Goal: Browse casually: Explore the website without a specific task or goal

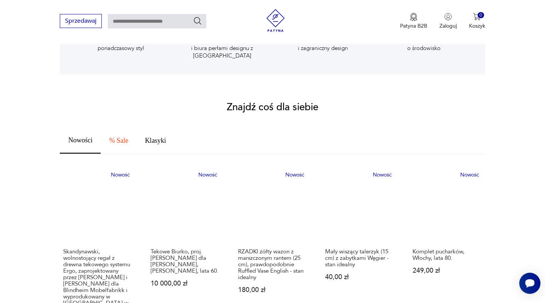
scroll to position [431, 0]
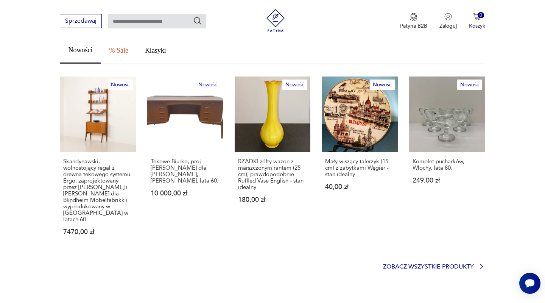
click at [440, 264] on p "Zobacz wszystkie produkty" at bounding box center [428, 266] width 91 height 5
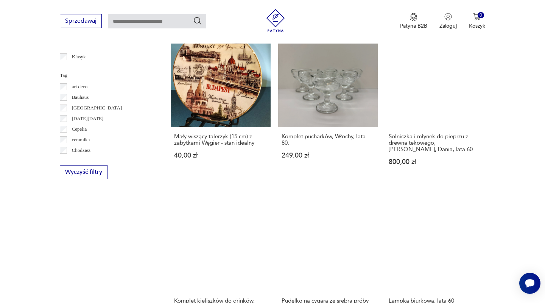
scroll to position [379, 0]
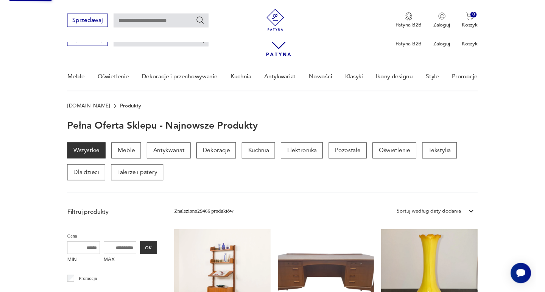
scroll to position [643, 0]
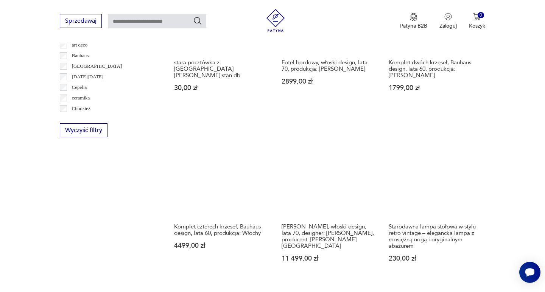
scroll to position [576, 0]
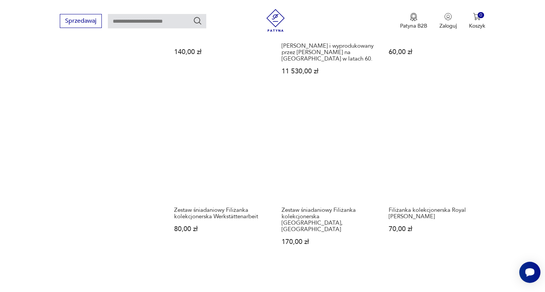
scroll to position [795, 0]
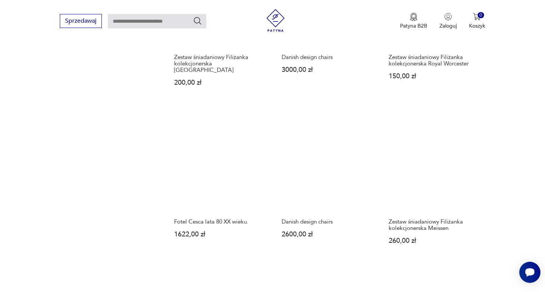
scroll to position [667, 0]
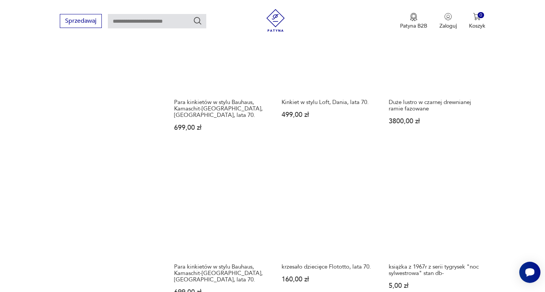
scroll to position [610, 0]
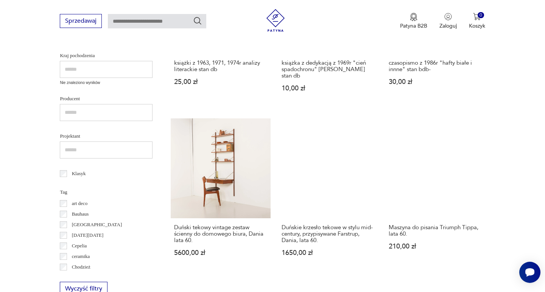
scroll to position [308, 0]
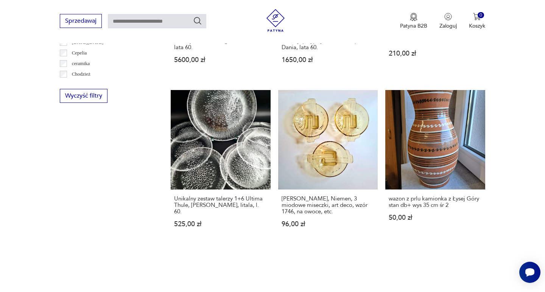
scroll to position [574, 0]
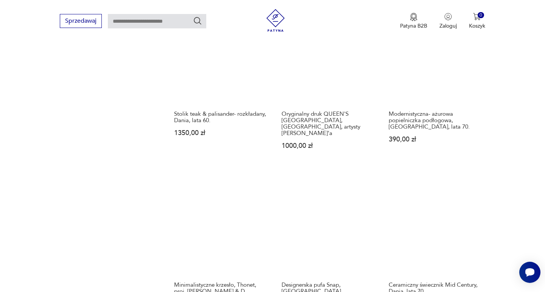
scroll to position [591, 0]
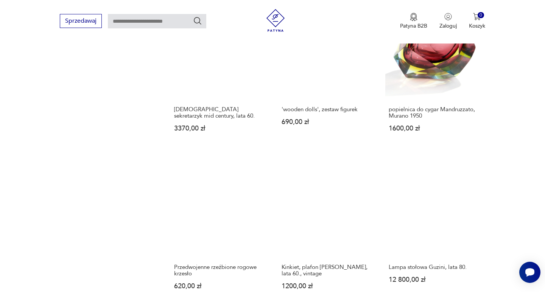
scroll to position [730, 0]
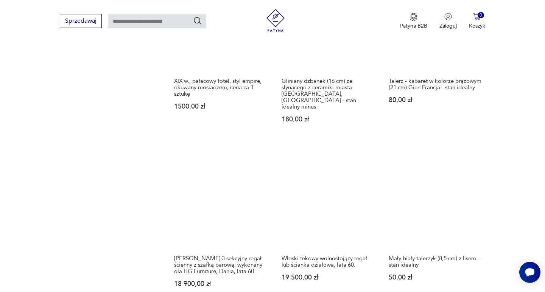
scroll to position [595, 0]
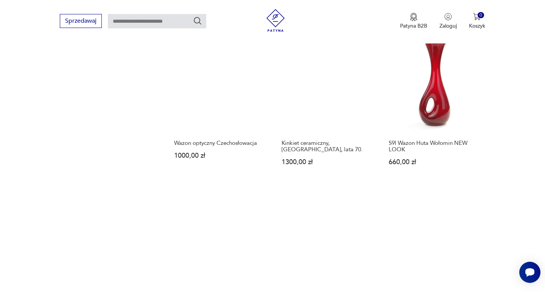
scroll to position [781, 0]
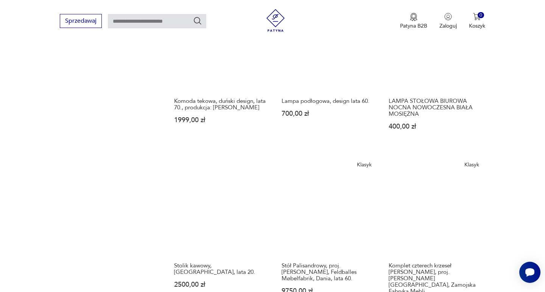
scroll to position [598, 0]
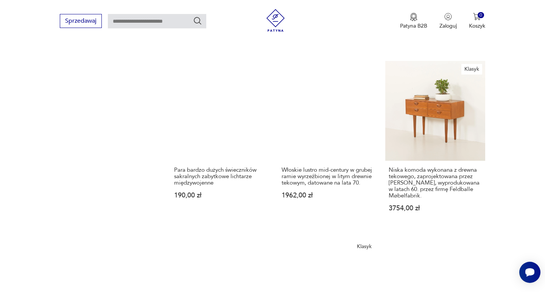
scroll to position [721, 0]
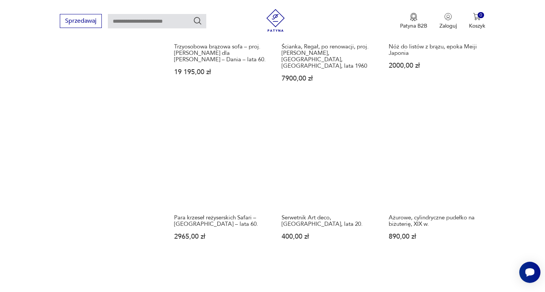
scroll to position [634, 0]
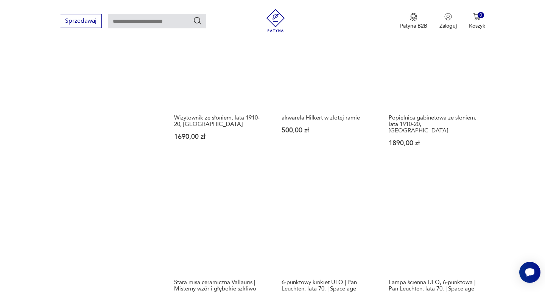
scroll to position [626, 0]
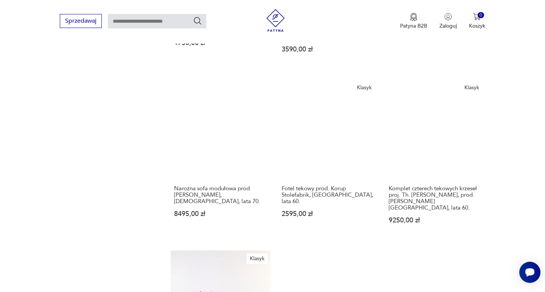
scroll to position [658, 0]
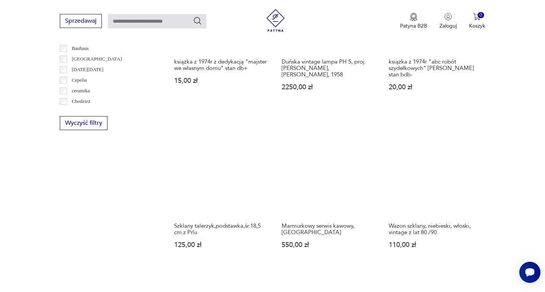
scroll to position [585, 0]
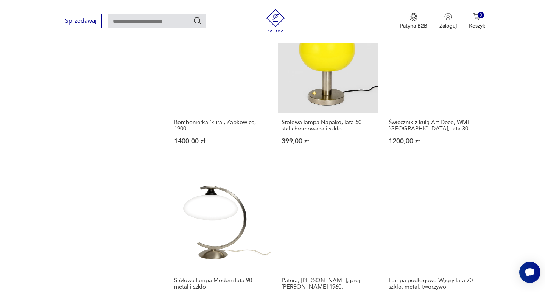
scroll to position [677, 0]
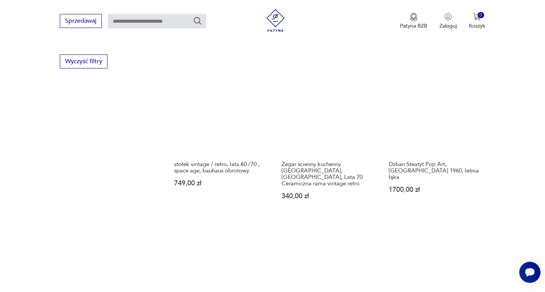
scroll to position [599, 0]
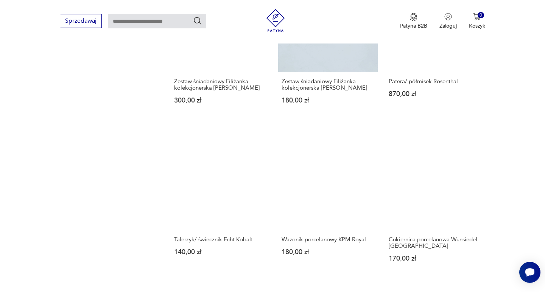
scroll to position [671, 0]
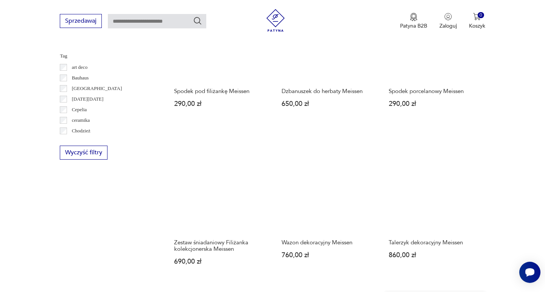
scroll to position [705, 0]
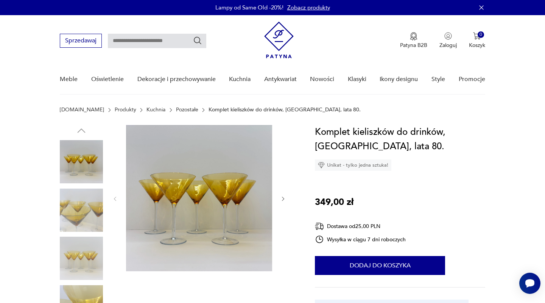
click at [68, 198] on img at bounding box center [81, 209] width 43 height 43
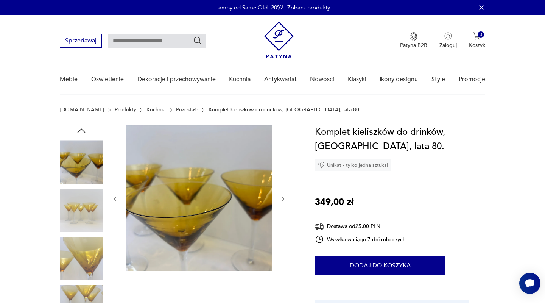
click at [79, 253] on img at bounding box center [81, 257] width 43 height 43
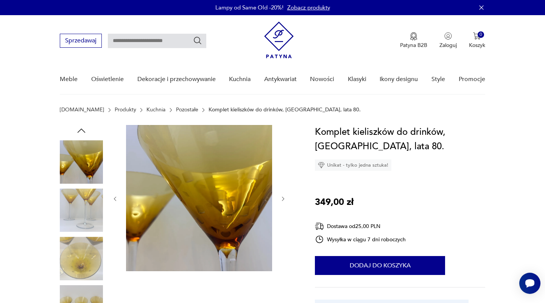
click at [82, 260] on img at bounding box center [81, 257] width 43 height 43
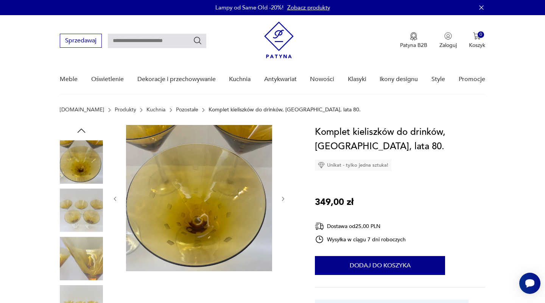
click at [81, 288] on img at bounding box center [81, 306] width 43 height 43
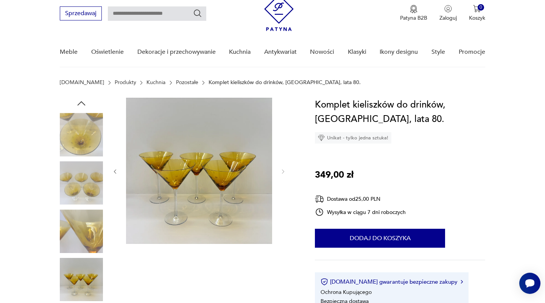
scroll to position [122, 0]
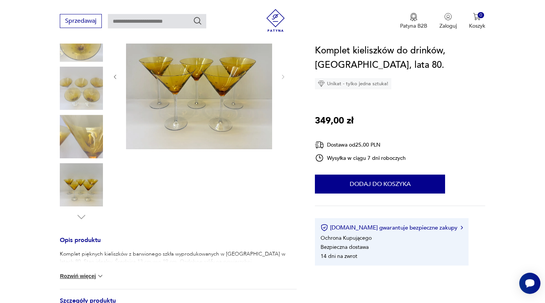
click at [75, 220] on div at bounding box center [81, 112] width 43 height 219
click at [82, 183] on img at bounding box center [81, 184] width 43 height 43
click at [89, 143] on img at bounding box center [81, 136] width 43 height 43
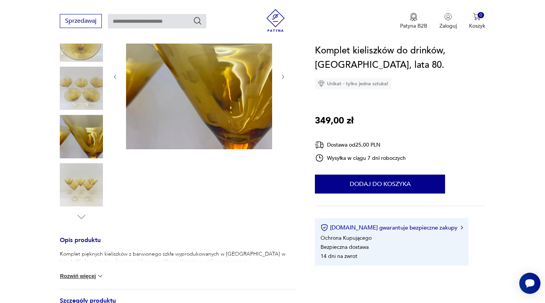
click at [88, 88] on img at bounding box center [81, 88] width 43 height 43
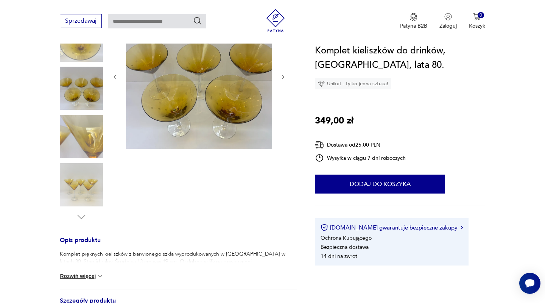
click at [81, 46] on img at bounding box center [81, 39] width 43 height 43
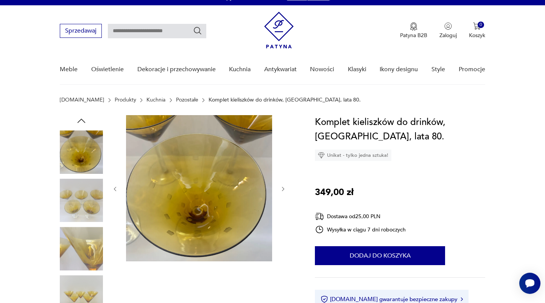
scroll to position [11, 0]
